Goal: Complete application form

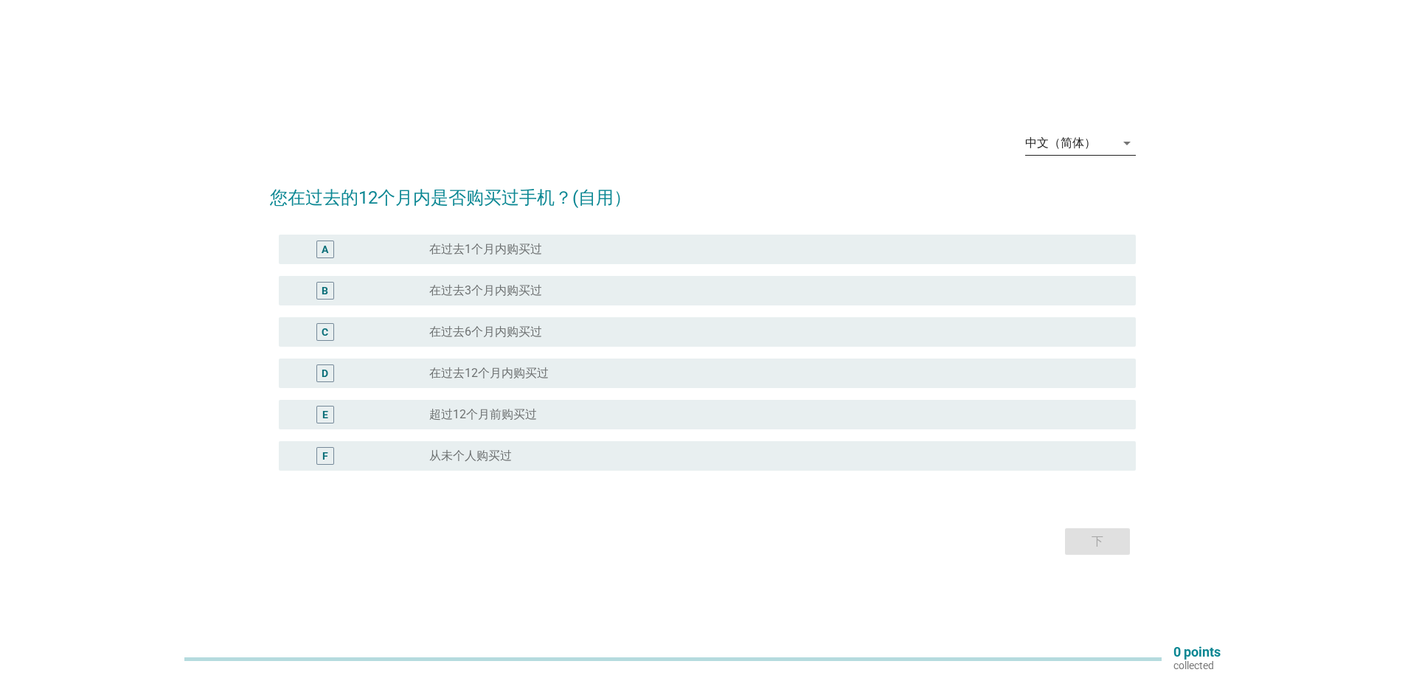
click at [1091, 139] on div "中文（简体）" at bounding box center [1060, 142] width 71 height 13
click at [1081, 193] on div "Bahasa Melayu" at bounding box center [1079, 190] width 87 height 18
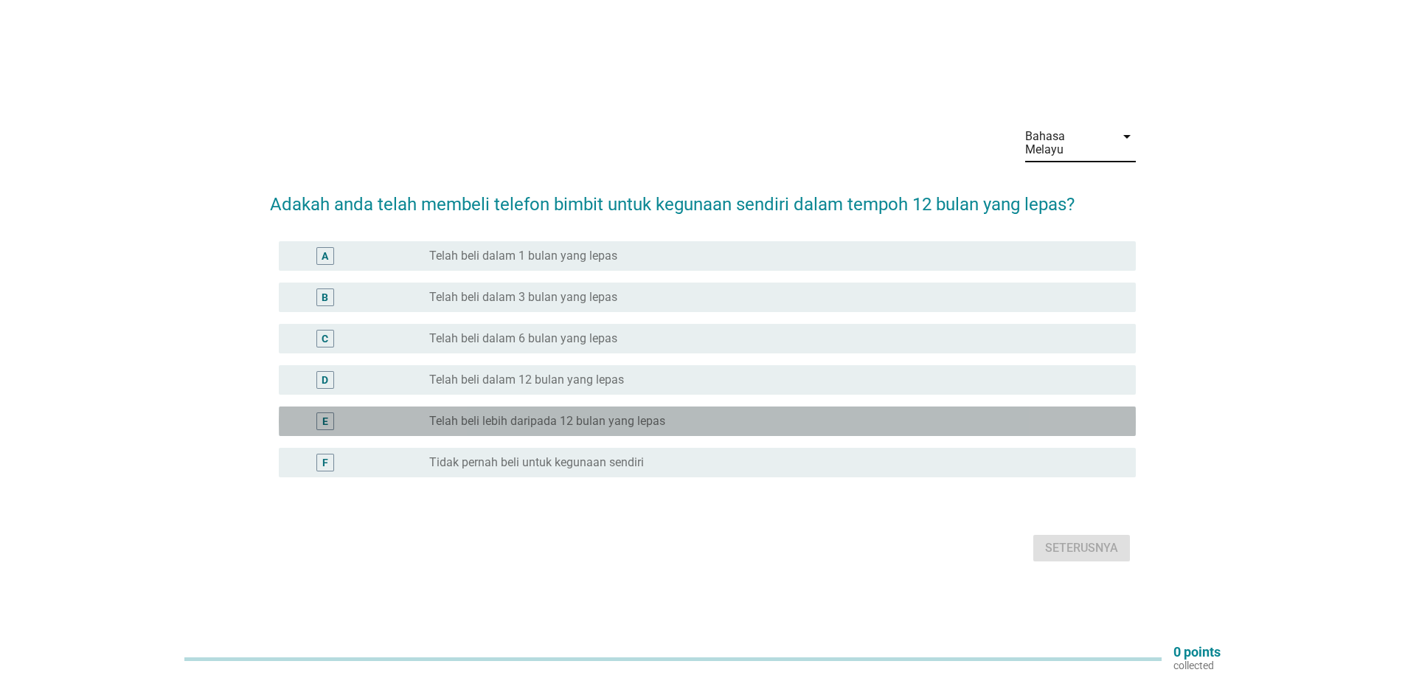
click at [532, 419] on label "Telah beli lebih daripada 12 bulan yang lepas" at bounding box center [547, 421] width 236 height 15
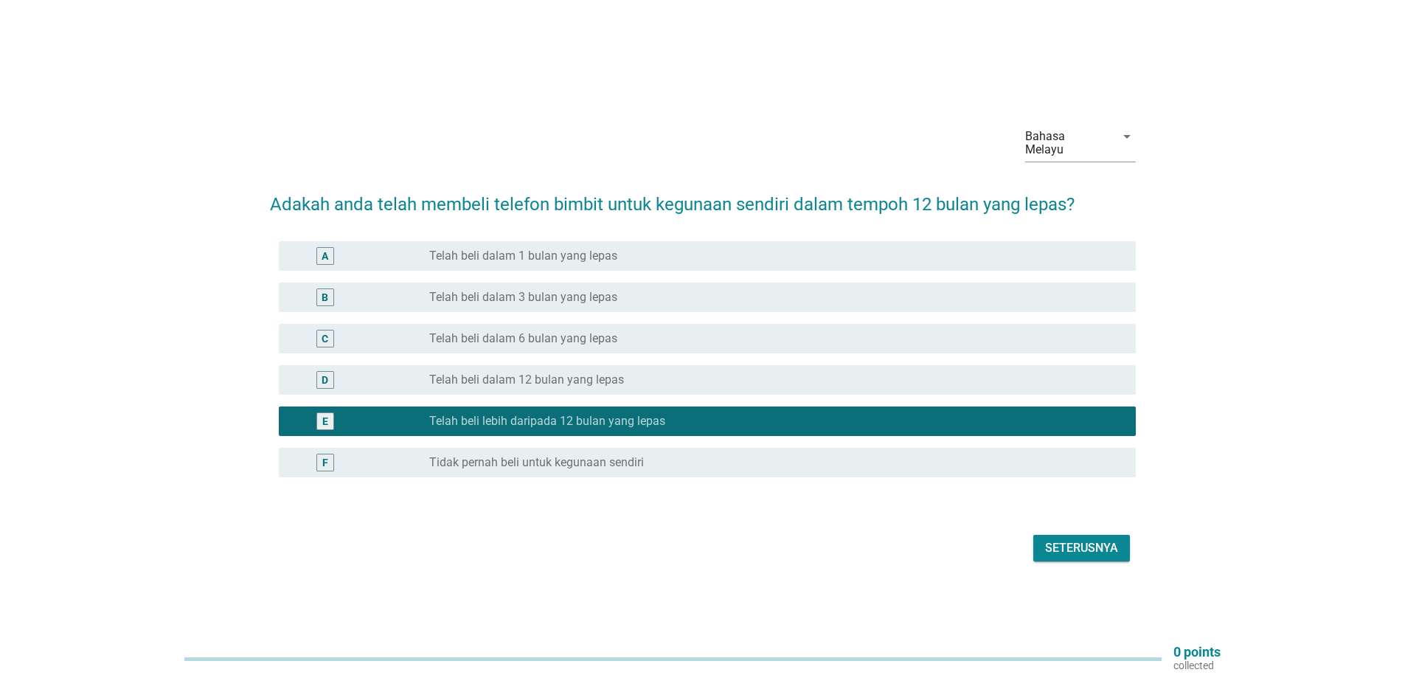
click at [1110, 539] on div "Seterusnya" at bounding box center [1081, 548] width 73 height 18
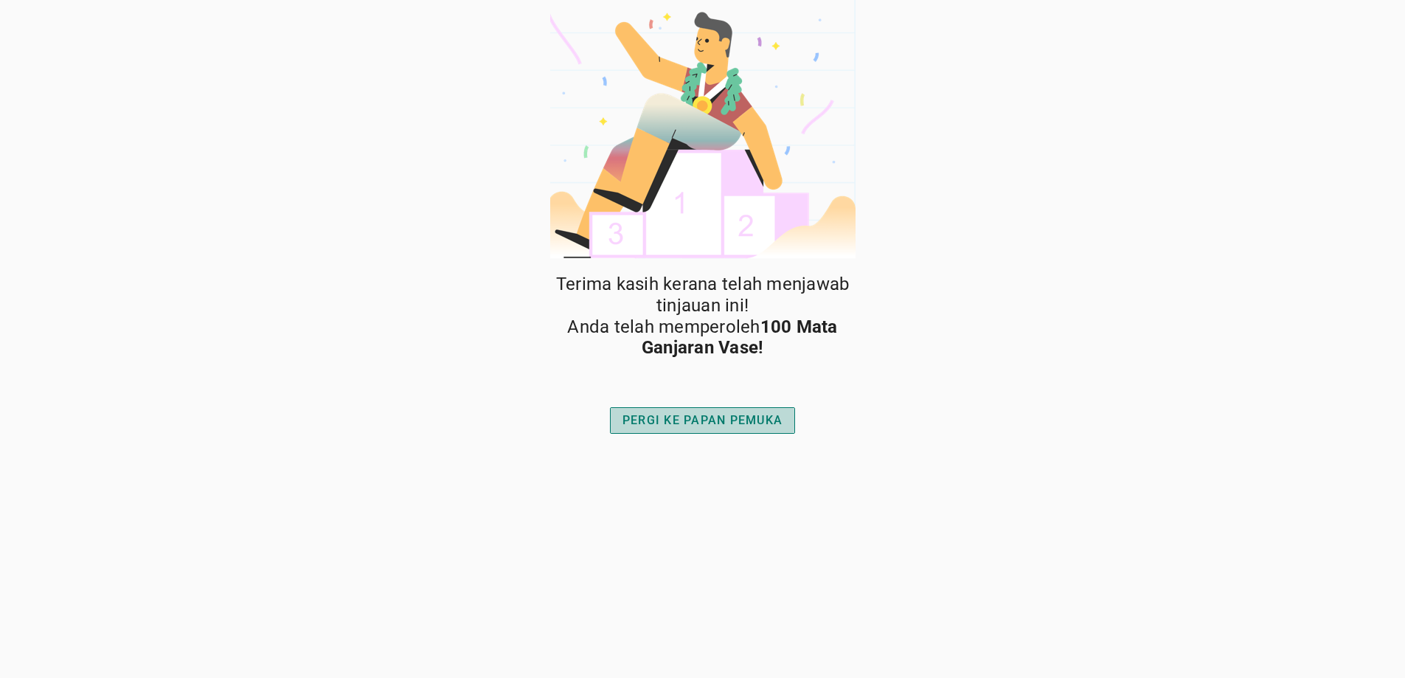
click at [744, 430] on button "PERGI KE PAPAN PEMUKA" at bounding box center [702, 420] width 185 height 27
